Goal: Information Seeking & Learning: Learn about a topic

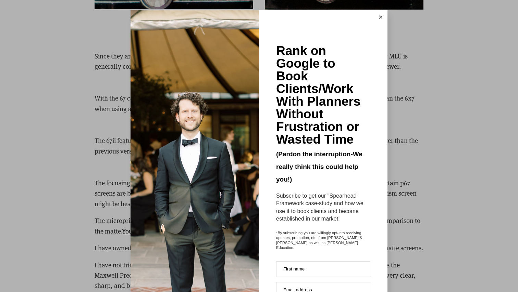
scroll to position [1904, 0]
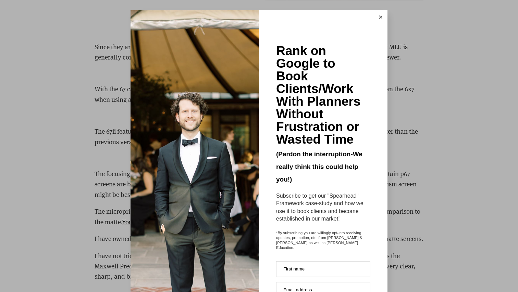
click at [380, 16] on icon at bounding box center [380, 16] width 3 height 3
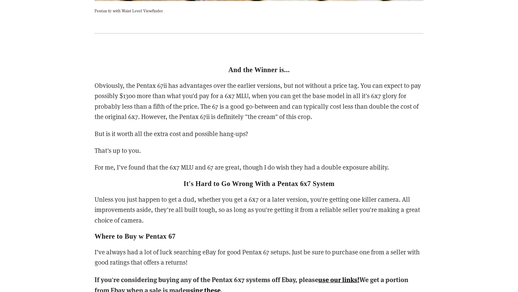
scroll to position [2927, 0]
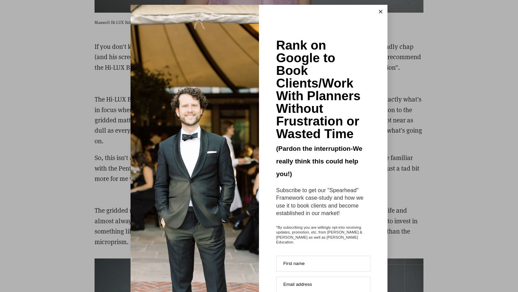
scroll to position [7, 0]
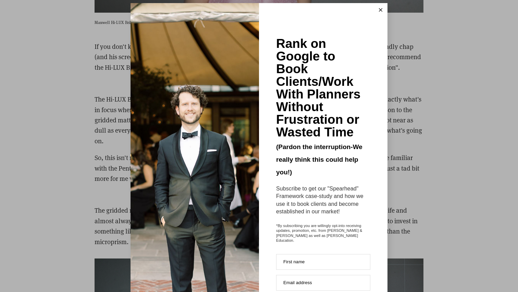
click at [381, 9] on line at bounding box center [380, 10] width 3 height 3
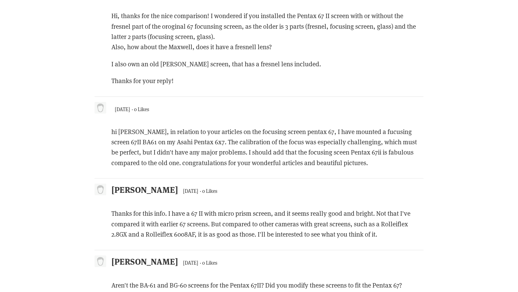
scroll to position [1983, 0]
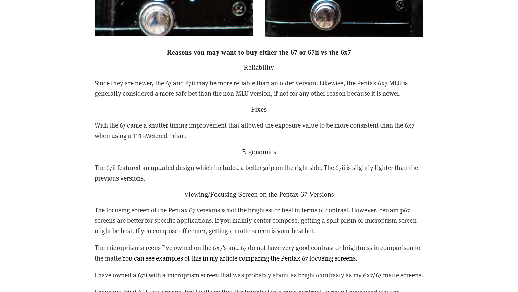
scroll to position [1873, 0]
